Goal: Navigation & Orientation: Find specific page/section

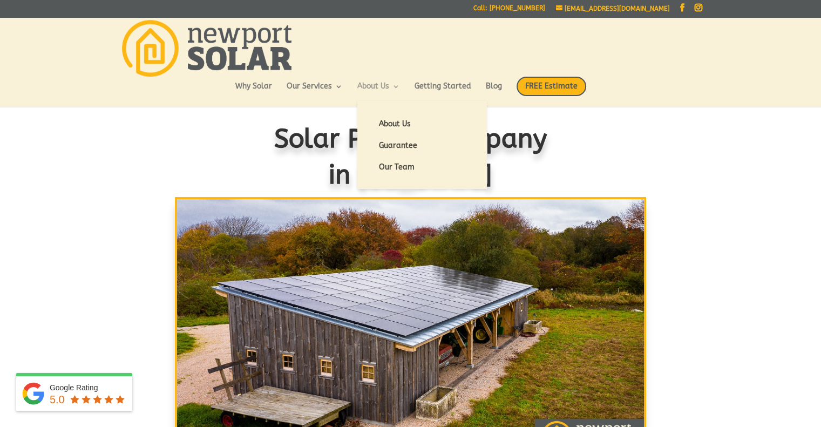
click at [373, 90] on link "About Us" at bounding box center [378, 92] width 43 height 18
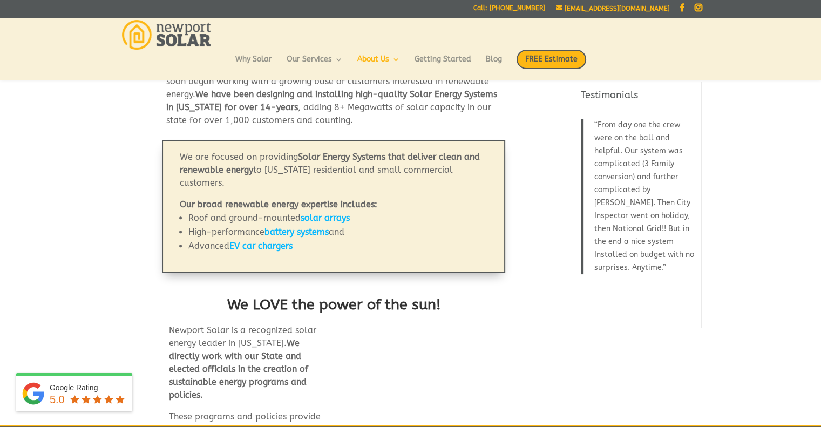
scroll to position [364, 0]
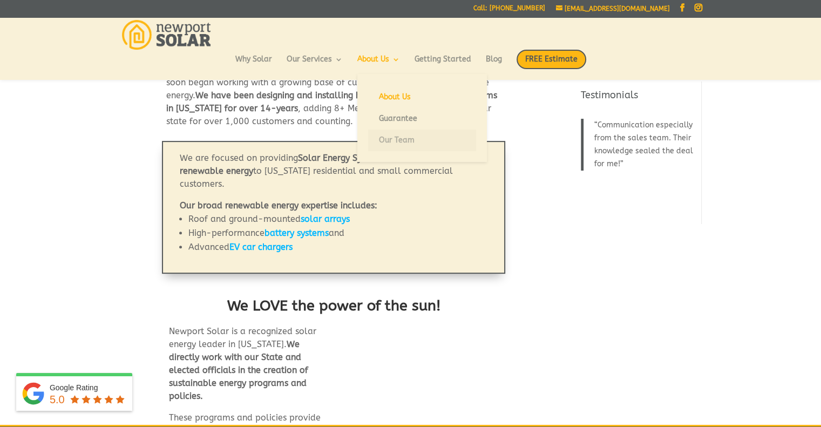
click at [406, 135] on link "Our Team" at bounding box center [422, 140] width 108 height 22
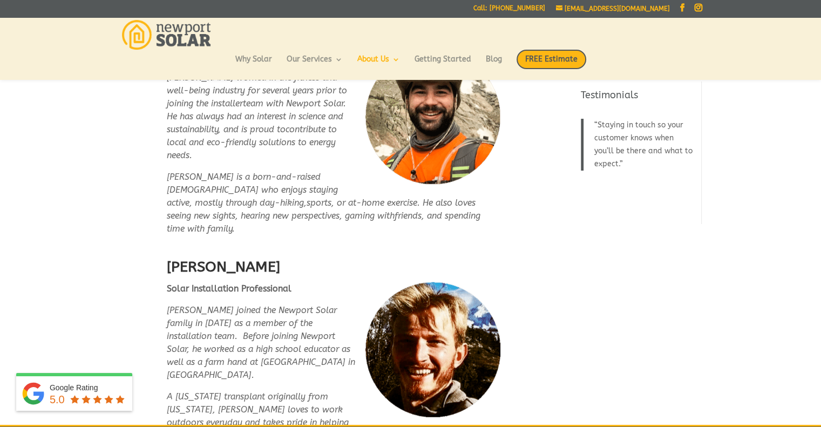
scroll to position [2530, 0]
